Goal: Use online tool/utility: Utilize a website feature to perform a specific function

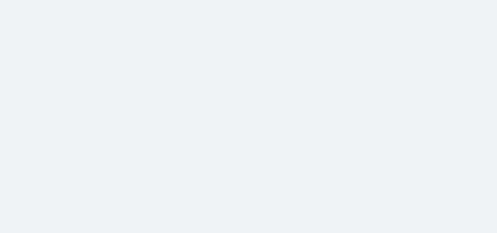
drag, startPoint x: 0, startPoint y: 0, endPoint x: 383, endPoint y: -7, distance: 382.6
click at [383, 0] on html at bounding box center [248, 116] width 497 height 233
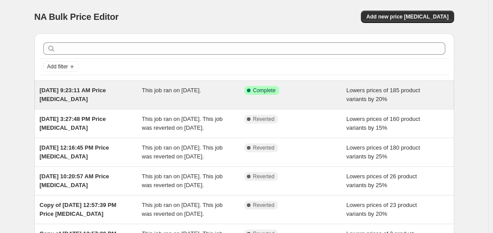
click at [99, 90] on span "[DATE] 9:23:11 AM Price [MEDICAL_DATA]" at bounding box center [73, 94] width 66 height 15
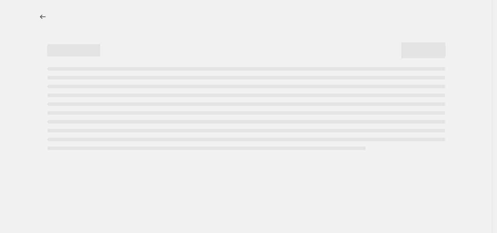
select select "percentage"
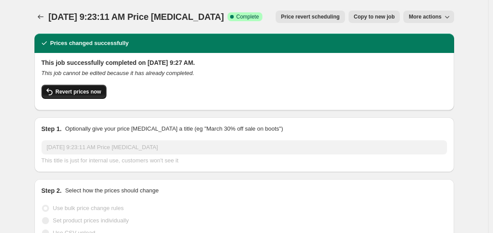
click at [83, 91] on span "Revert prices now" at bounding box center [78, 91] width 45 height 7
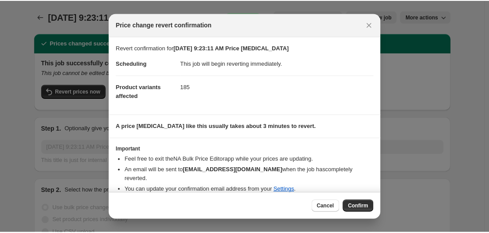
scroll to position [12, 0]
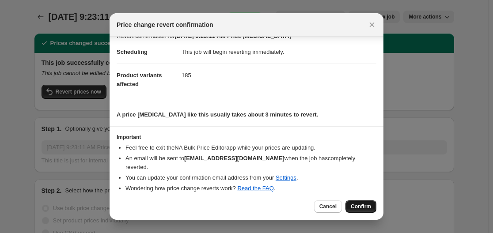
click at [358, 208] on span "Confirm" at bounding box center [361, 206] width 20 height 7
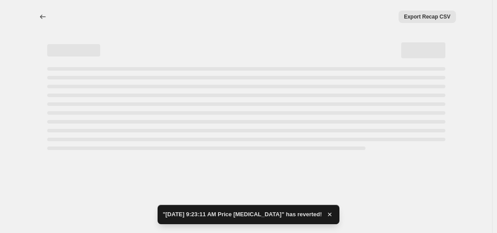
select select "percentage"
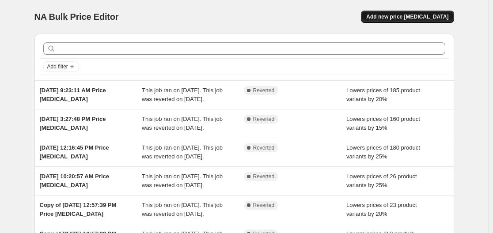
click at [412, 17] on span "Add new price [MEDICAL_DATA]" at bounding box center [407, 16] width 82 height 7
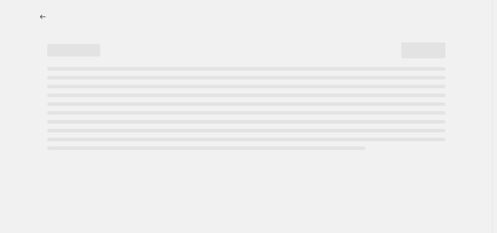
select select "percentage"
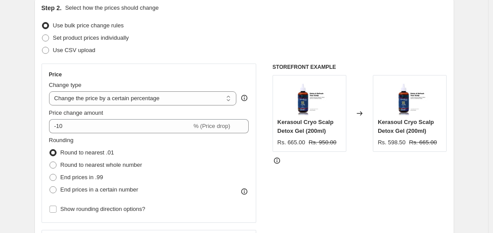
scroll to position [104, 0]
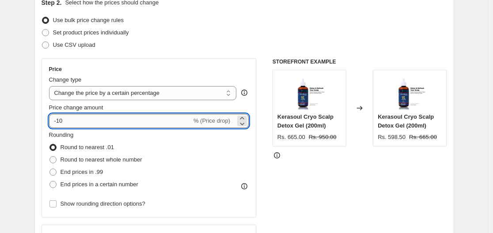
click at [71, 120] on input "-10" at bounding box center [120, 121] width 143 height 14
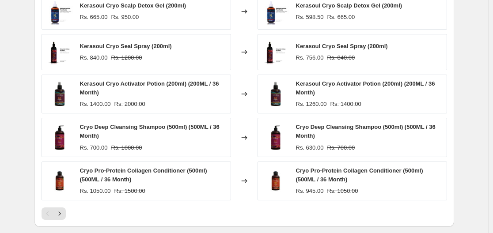
scroll to position [659, 0]
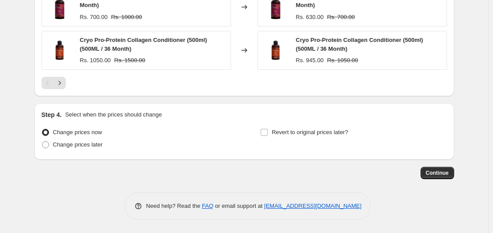
type input "-15"
click at [440, 177] on span "Continue" at bounding box center [437, 173] width 23 height 7
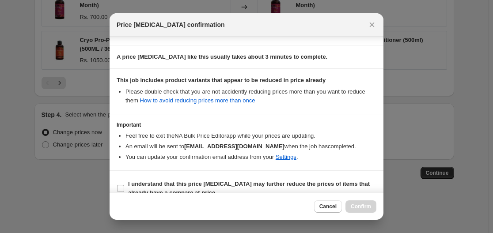
scroll to position [139, 0]
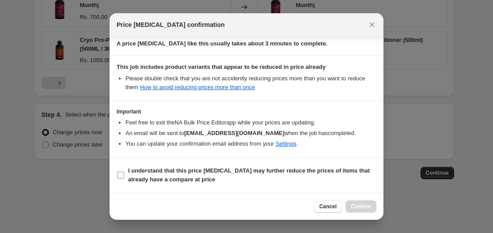
click at [125, 174] on label "I understand that this price change job may further reduce the prices of items …" at bounding box center [247, 175] width 260 height 21
click at [124, 174] on input "I understand that this price change job may further reduce the prices of items …" at bounding box center [120, 175] width 7 height 7
checkbox input "true"
click at [356, 207] on span "Confirm" at bounding box center [361, 206] width 20 height 7
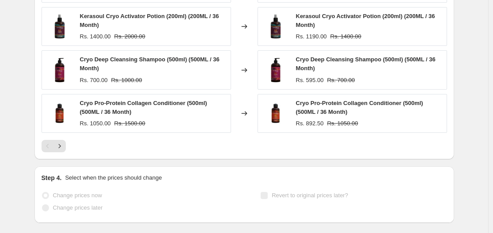
scroll to position [682, 0]
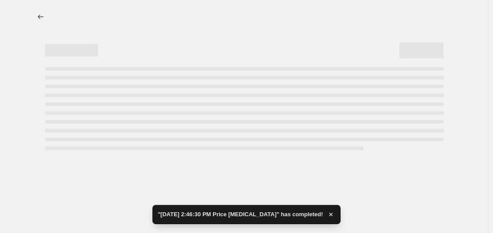
select select "percentage"
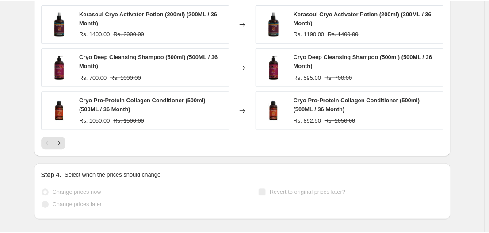
scroll to position [0, 0]
